Goal: Navigation & Orientation: Find specific page/section

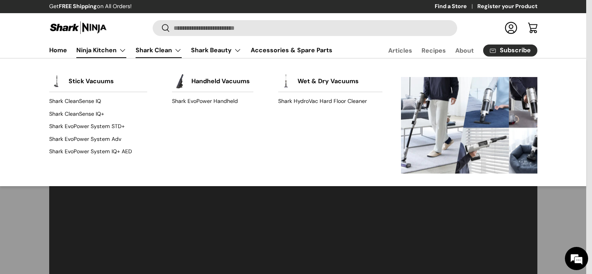
click at [150, 48] on link "Shark Clean" at bounding box center [159, 50] width 46 height 15
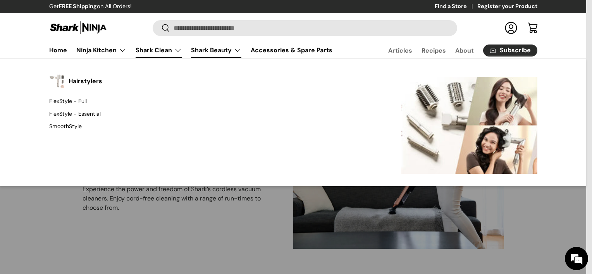
click at [198, 51] on link "Shark Beauty" at bounding box center [216, 50] width 50 height 15
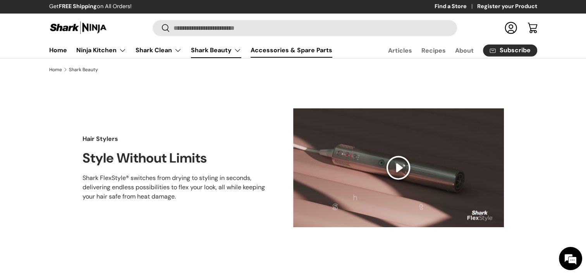
click at [282, 52] on link "Accessories & Spare Parts" at bounding box center [292, 50] width 82 height 15
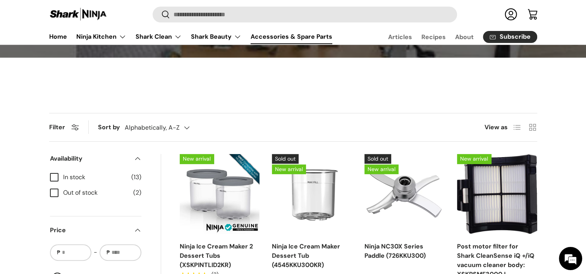
scroll to position [124, 0]
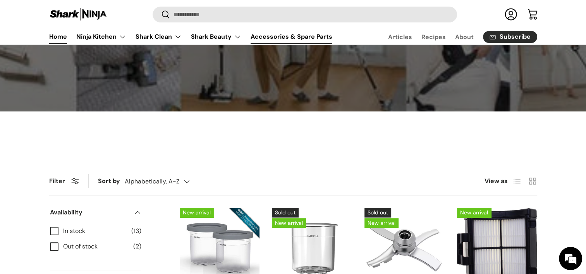
click at [62, 36] on link "Home" at bounding box center [58, 36] width 18 height 15
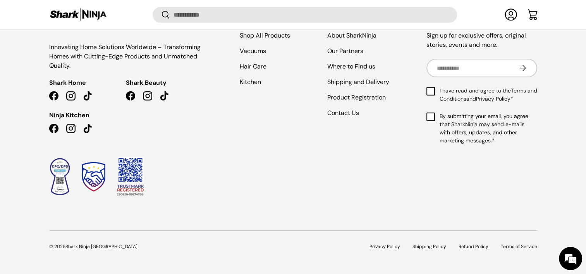
scroll to position [2432, 0]
click at [254, 85] on link "Kitchen" at bounding box center [250, 81] width 21 height 8
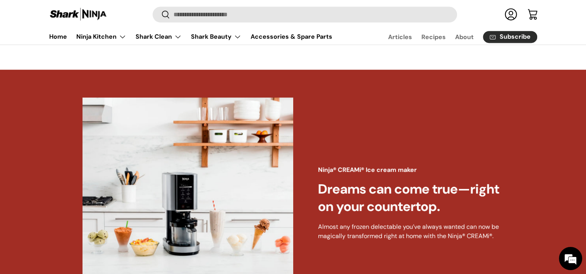
scroll to position [373, 0]
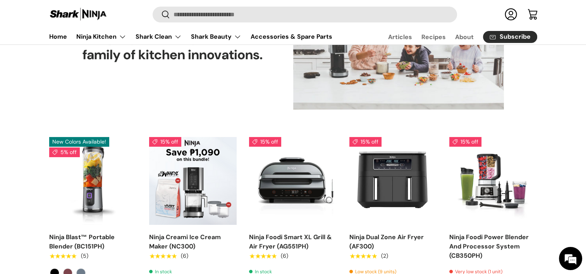
scroll to position [0, 0]
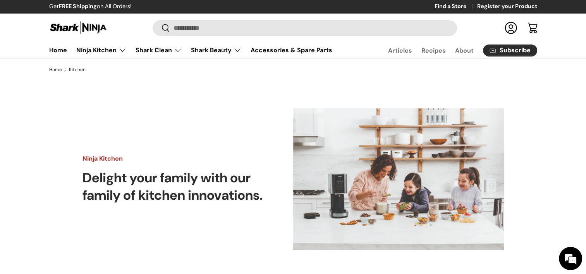
click at [26, 135] on div "Ninja Kitchen Delight your family with our family of kitchen innovations." at bounding box center [293, 179] width 538 height 142
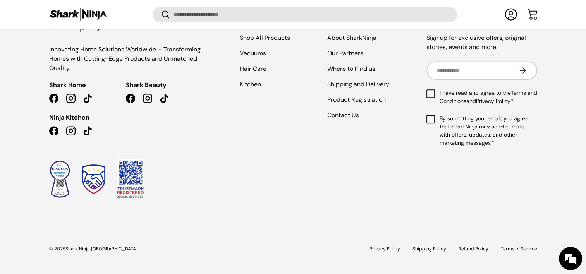
scroll to position [3321, 0]
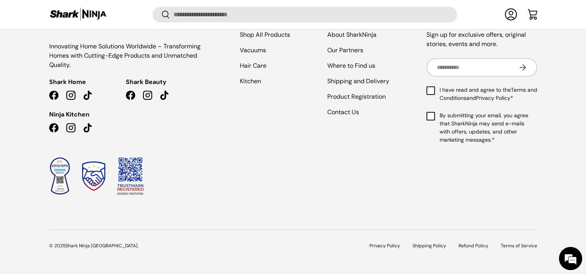
click at [277, 219] on div "Innovating Home Solutions Worldwide – Transforming Homes with Cutting-Edge Prod…" at bounding box center [293, 132] width 538 height 235
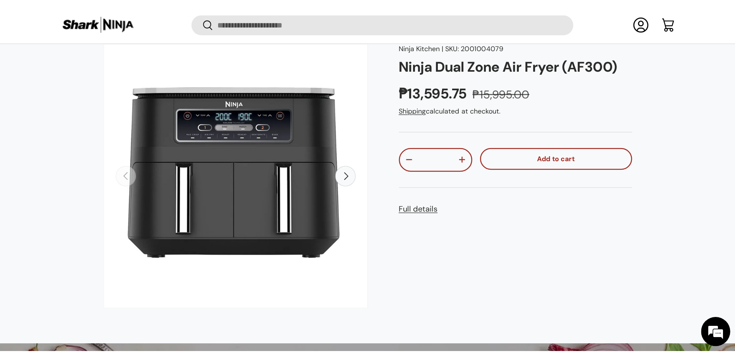
scroll to position [2857, 0]
